Goal: Check status

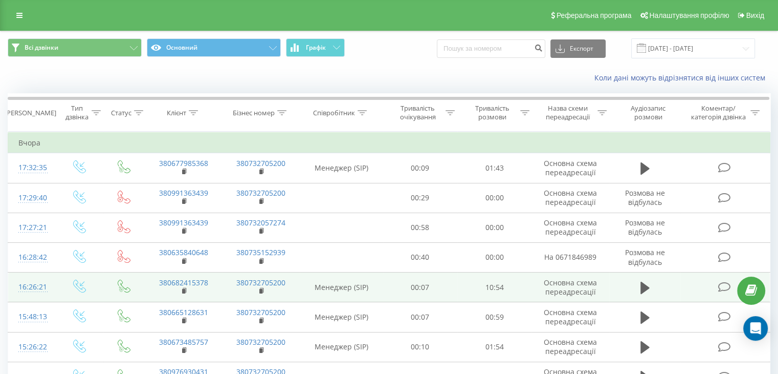
scroll to position [51, 0]
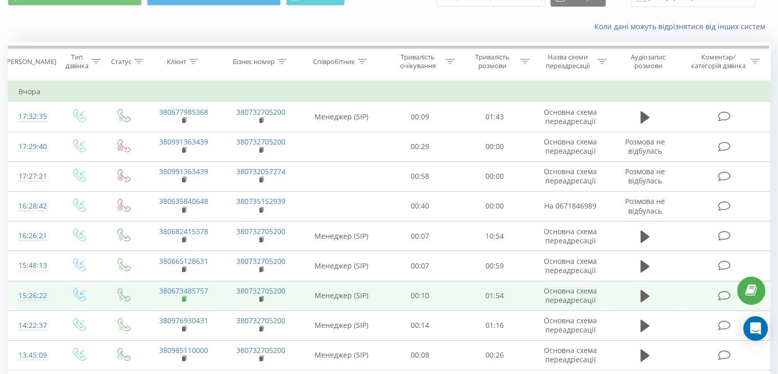
click at [185, 298] on rect at bounding box center [183, 299] width 3 height 5
click at [645, 295] on icon at bounding box center [645, 296] width 9 height 12
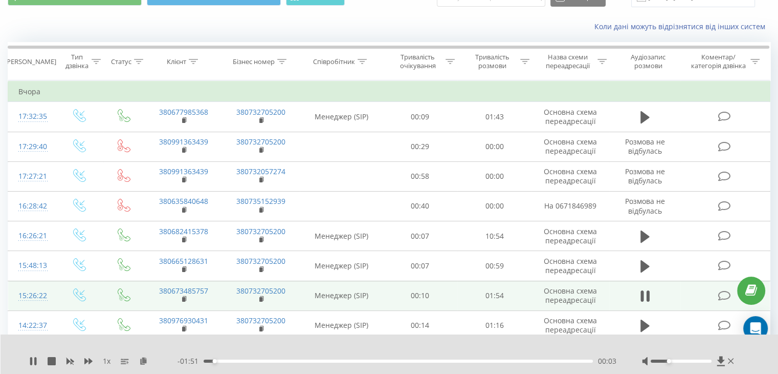
drag, startPoint x: 680, startPoint y: 362, endPoint x: 671, endPoint y: 362, distance: 8.7
click at [671, 362] on div at bounding box center [689, 361] width 94 height 10
click at [647, 298] on icon at bounding box center [647, 295] width 3 height 11
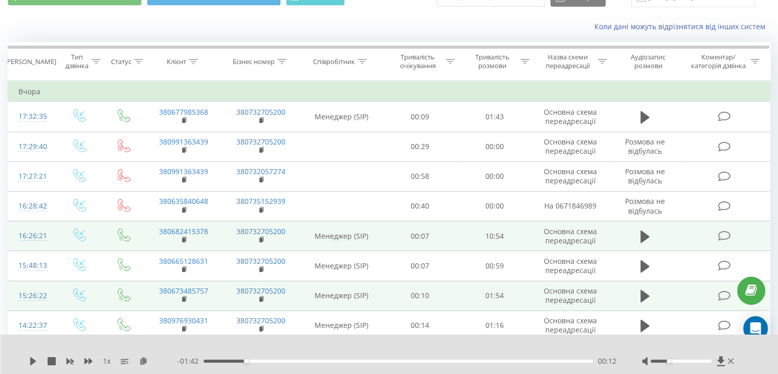
drag, startPoint x: 184, startPoint y: 237, endPoint x: 197, endPoint y: 245, distance: 14.7
click at [184, 237] on rect at bounding box center [183, 239] width 3 height 5
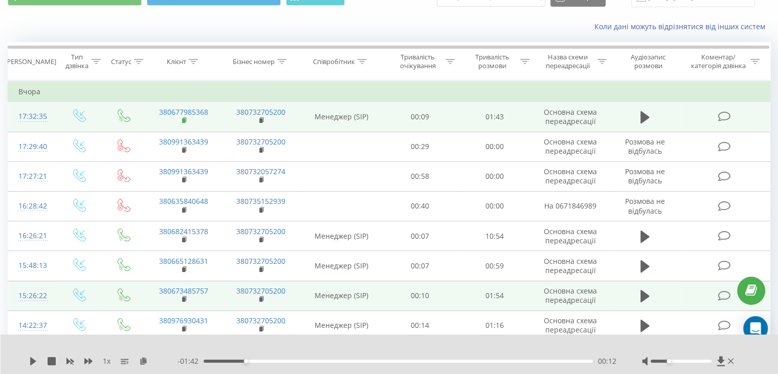
click at [184, 119] on rect at bounding box center [183, 120] width 3 height 5
